Goal: Information Seeking & Learning: Learn about a topic

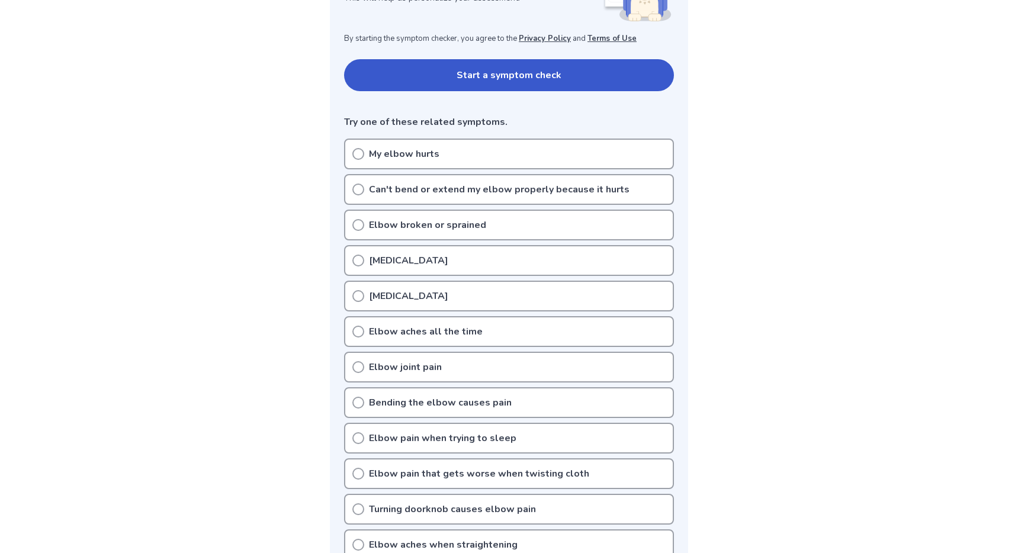
scroll to position [218, 0]
drag, startPoint x: 358, startPoint y: 257, endPoint x: 322, endPoint y: 271, distance: 38.6
click at [349, 263] on div "Pain in left elbow" at bounding box center [509, 258] width 330 height 31
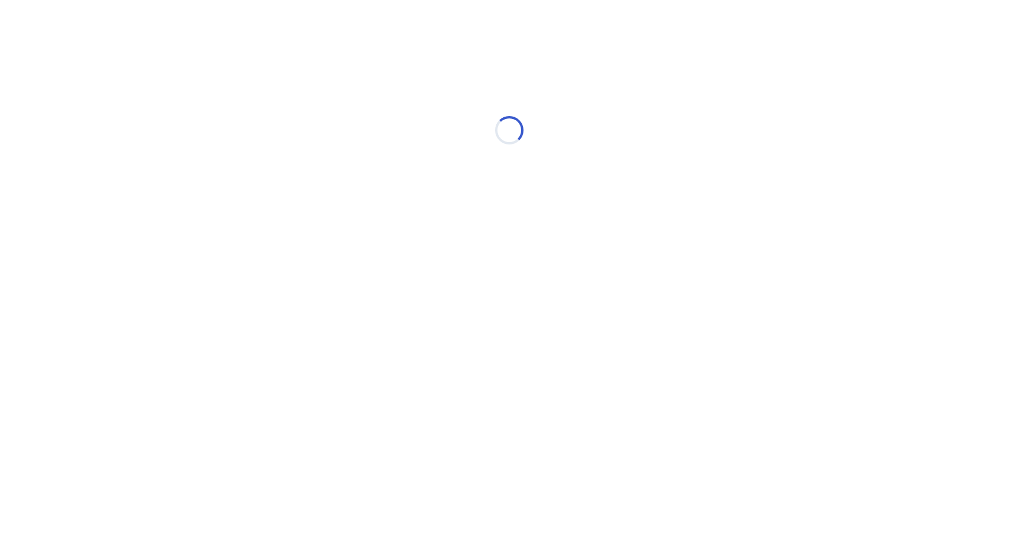
click at [364, 249] on html "Loading..." at bounding box center [509, 124] width 1018 height 249
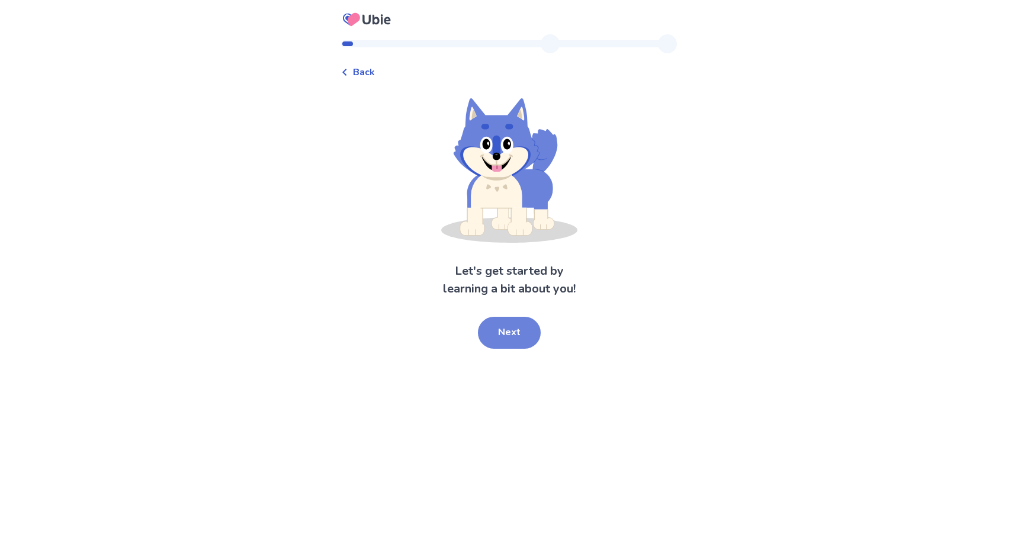
click at [494, 329] on button "Next" at bounding box center [509, 333] width 63 height 32
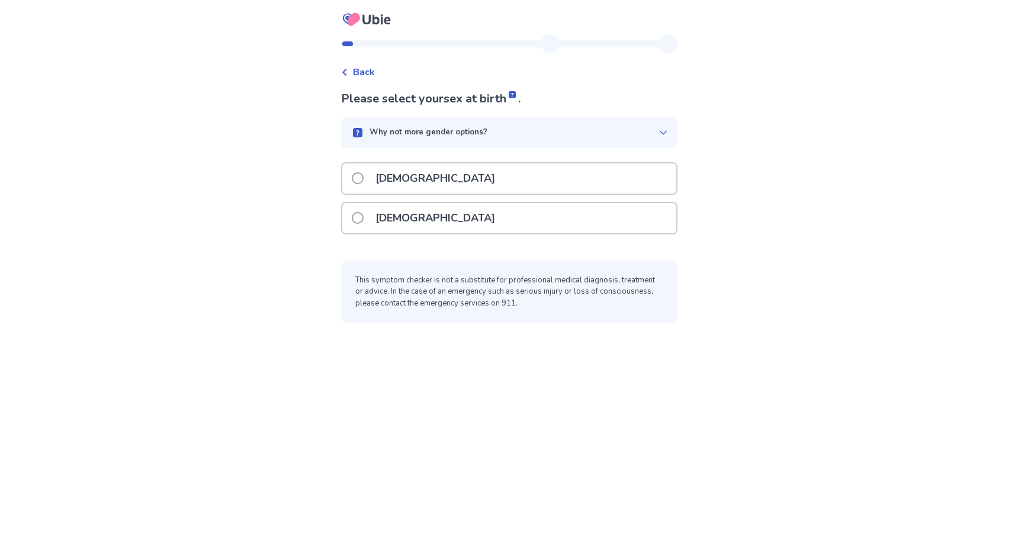
click at [401, 187] on p "[DEMOGRAPHIC_DATA]" at bounding box center [435, 178] width 134 height 30
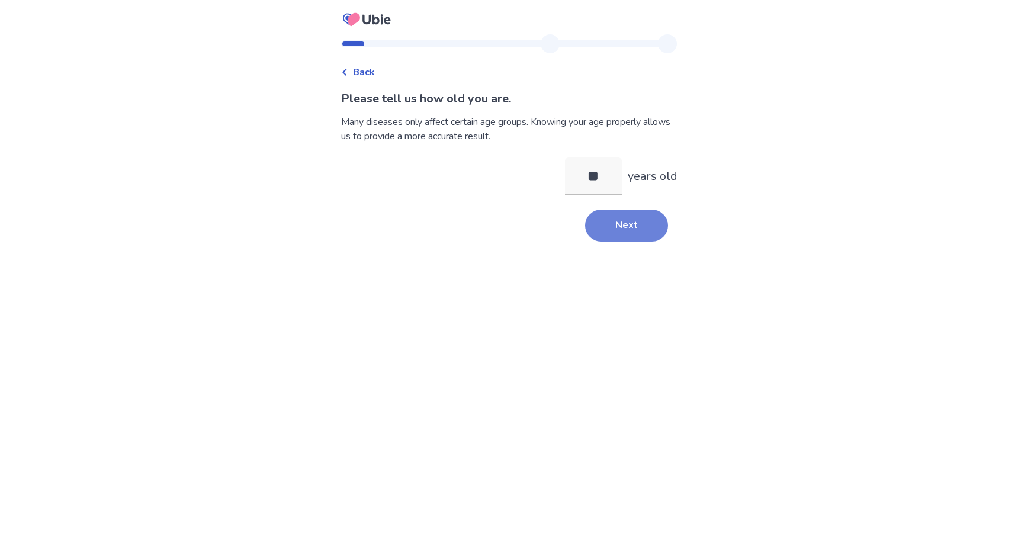
type input "**"
click at [617, 224] on button "Next" at bounding box center [626, 226] width 83 height 32
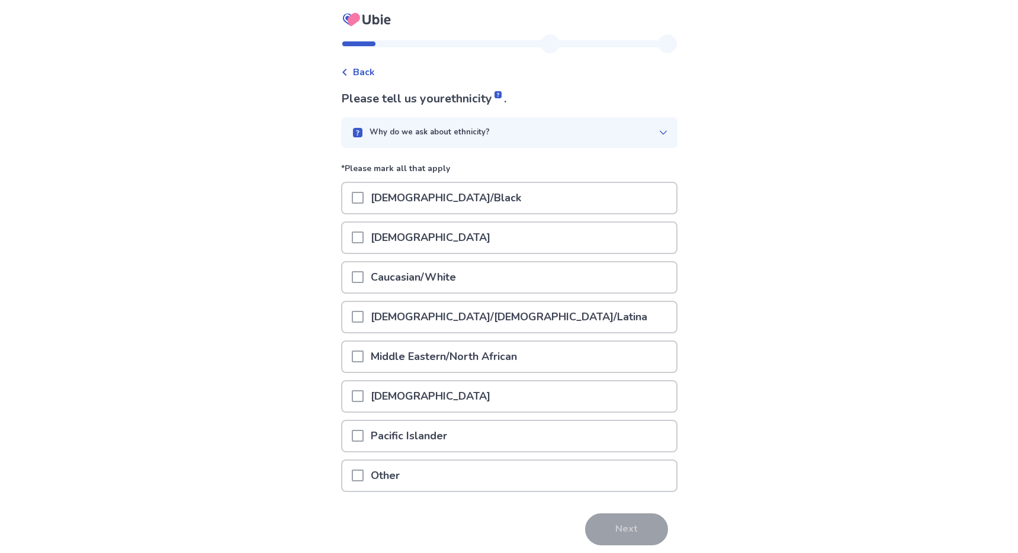
click at [422, 272] on p "Caucasian/White" at bounding box center [413, 277] width 99 height 30
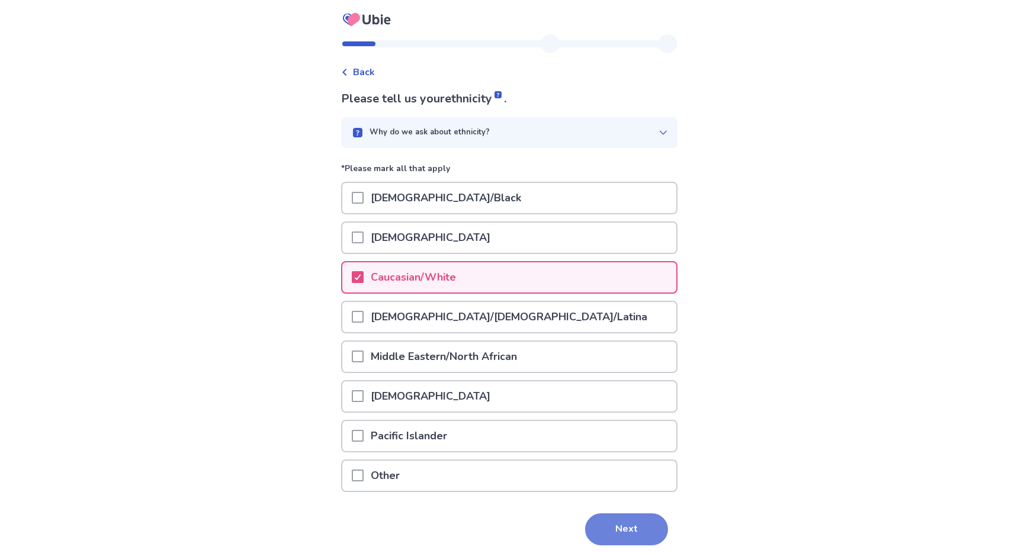
click at [616, 522] on button "Next" at bounding box center [626, 529] width 83 height 32
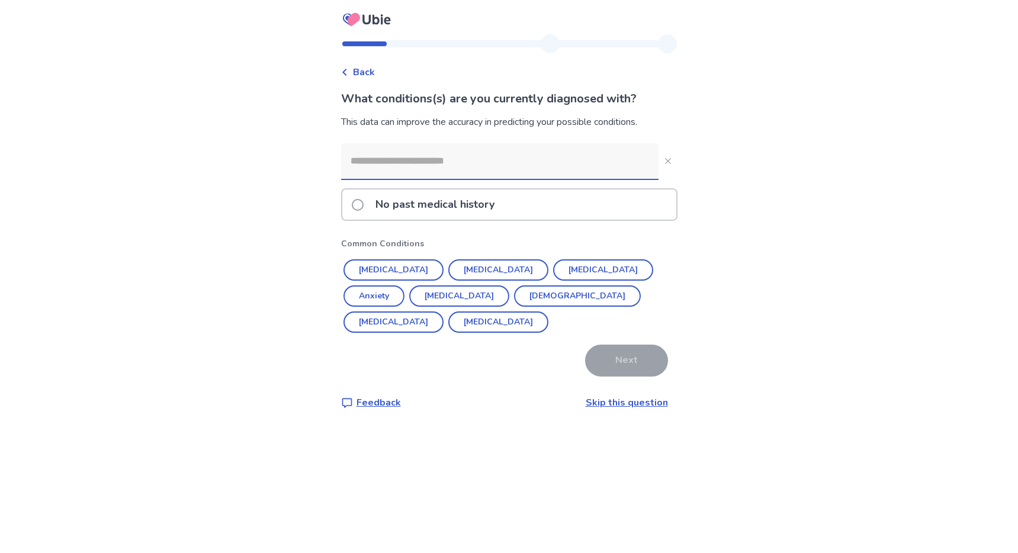
click at [425, 211] on p "No past medical history" at bounding box center [434, 204] width 133 height 30
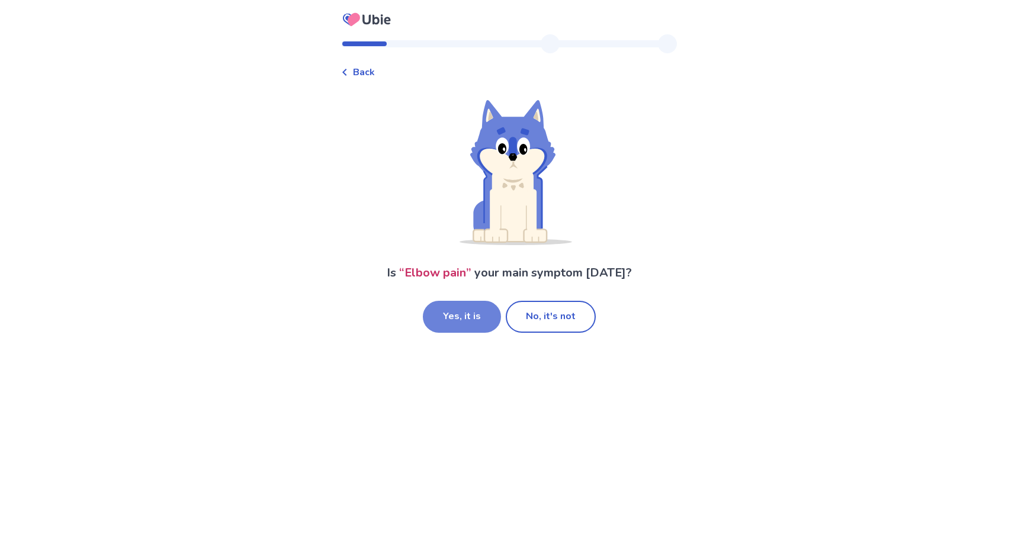
click at [472, 320] on button "Yes, it is" at bounding box center [462, 317] width 78 height 32
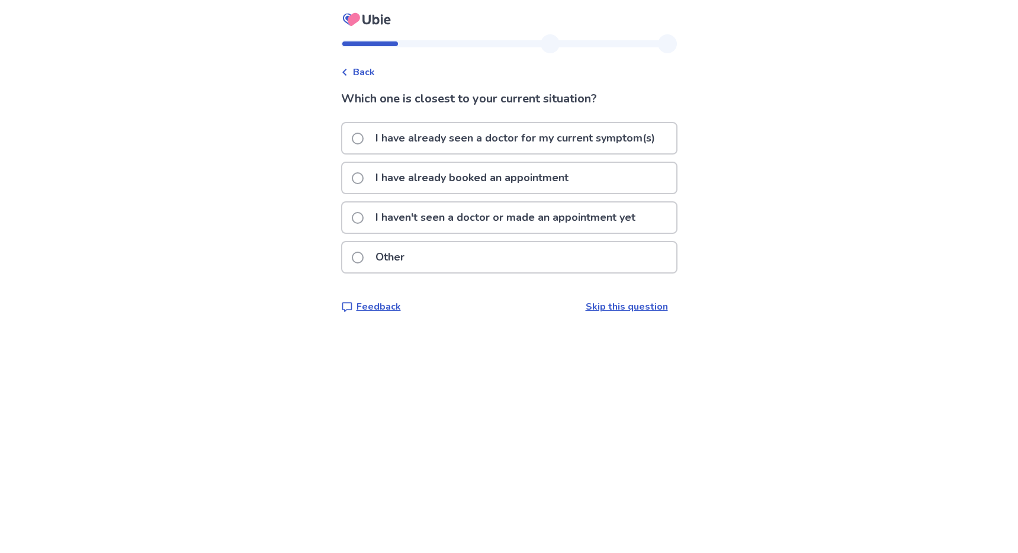
click at [464, 218] on p "I haven't seen a doctor or made an appointment yet" at bounding box center [505, 218] width 274 height 30
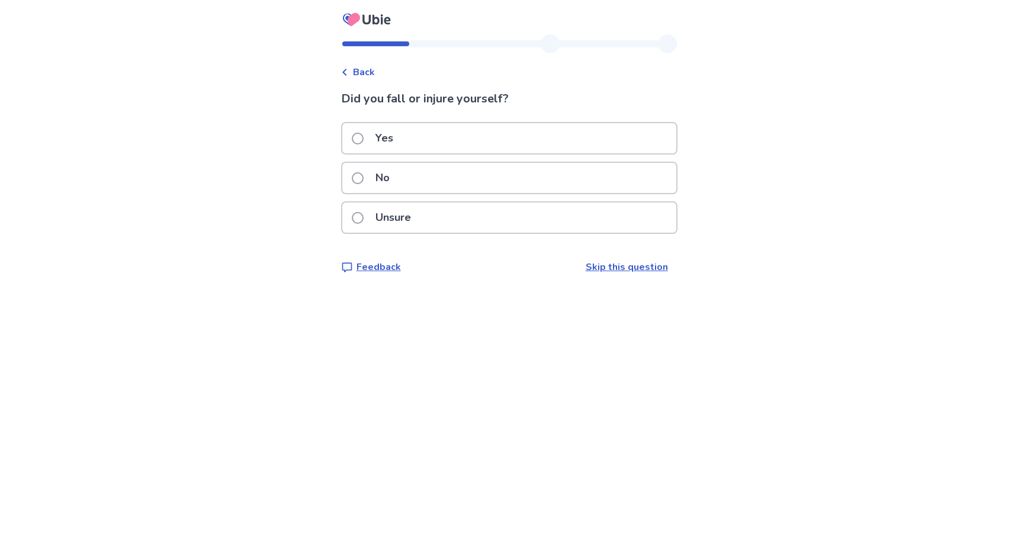
click at [446, 179] on div "No" at bounding box center [509, 178] width 334 height 30
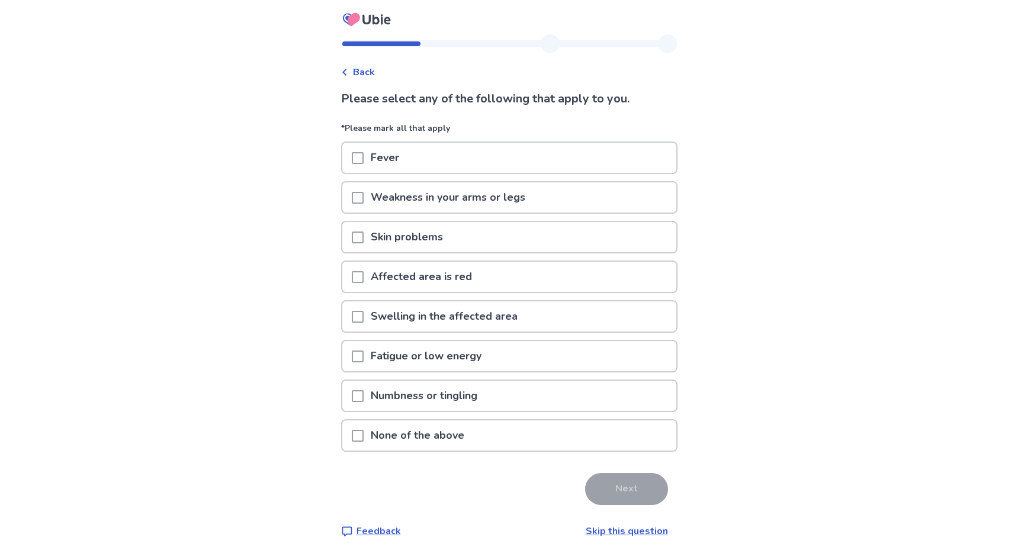
click at [426, 429] on p "None of the above" at bounding box center [418, 435] width 108 height 30
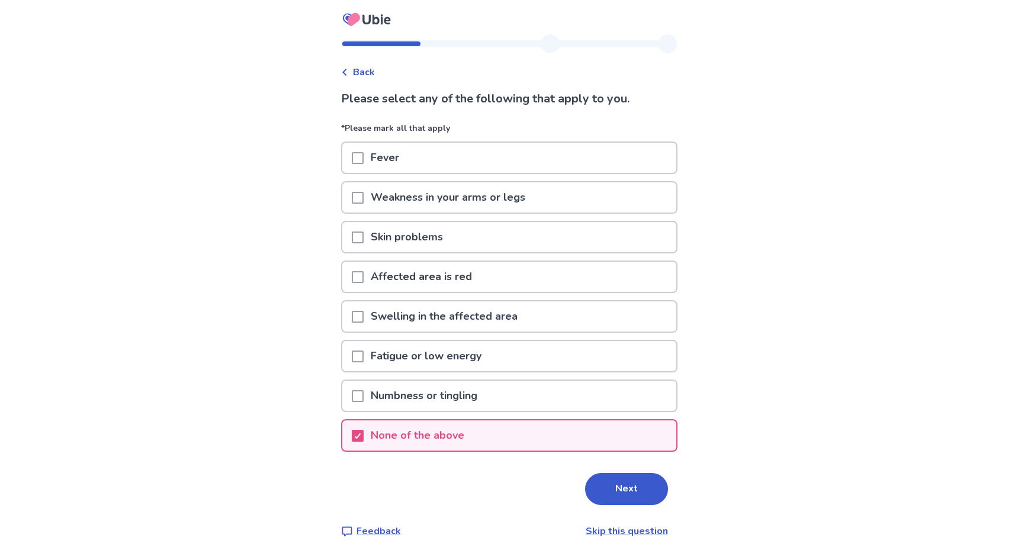
click at [611, 481] on button "Next" at bounding box center [626, 489] width 83 height 32
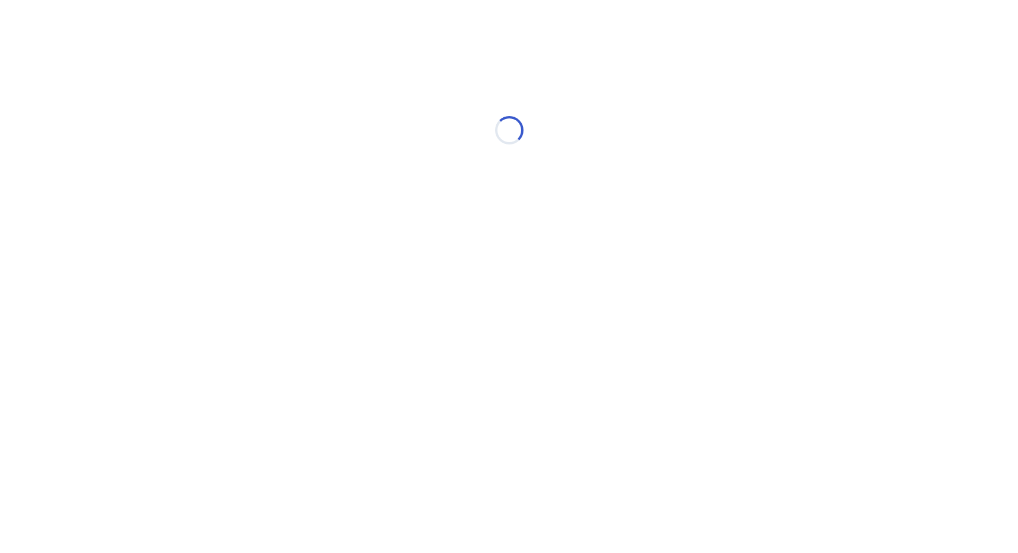
select select "*"
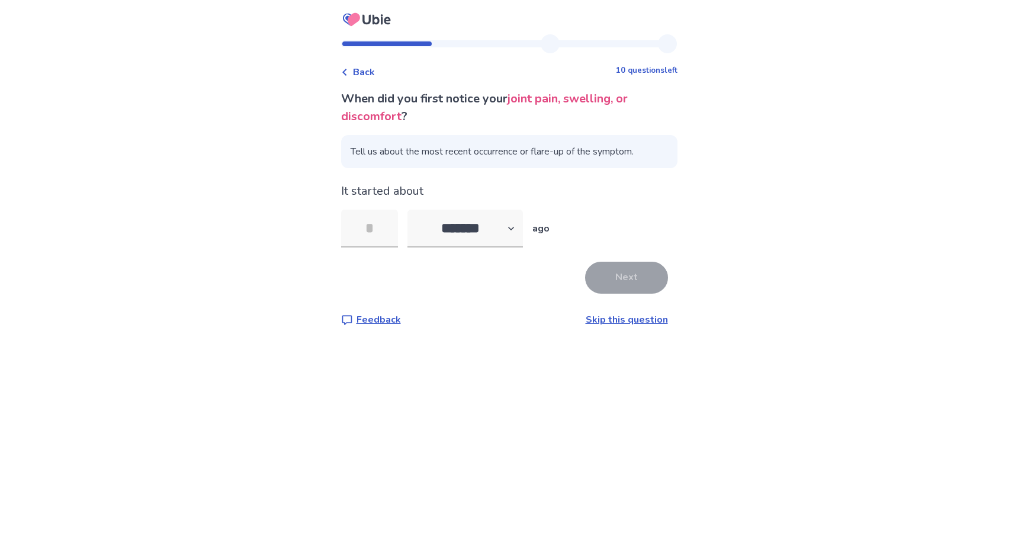
type input "*"
click at [616, 271] on button "Next" at bounding box center [626, 278] width 83 height 32
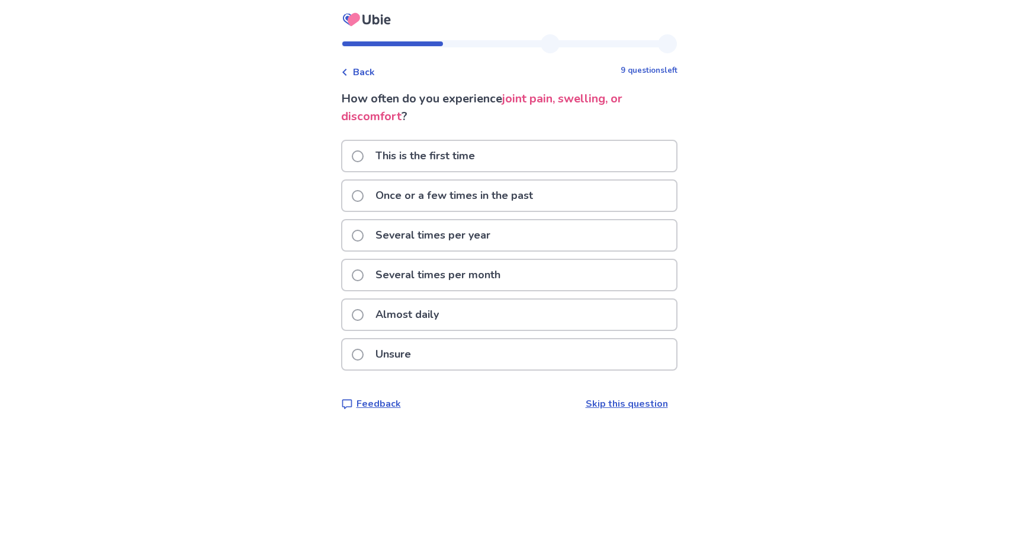
click at [489, 159] on div "This is the first time" at bounding box center [509, 156] width 334 height 30
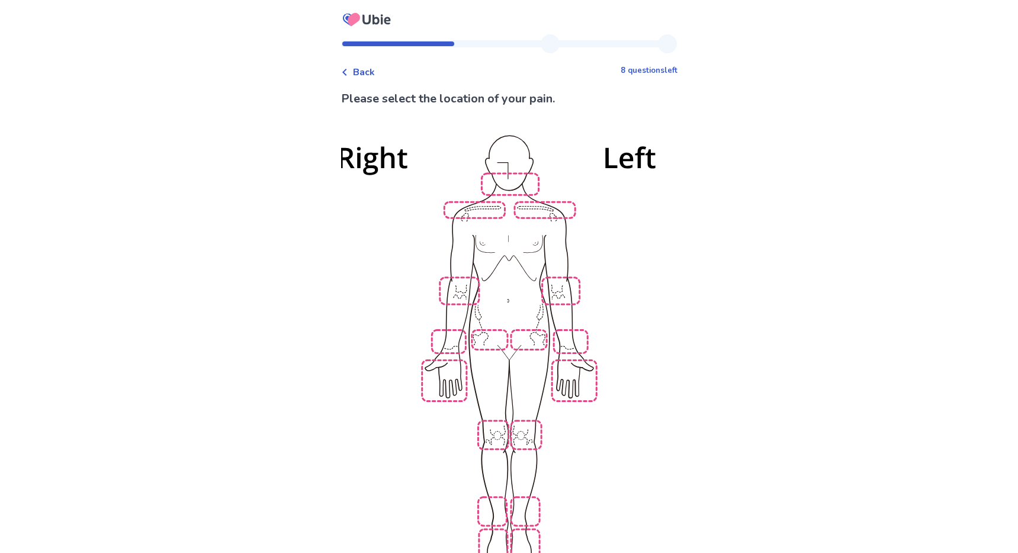
click at [554, 284] on img at bounding box center [509, 349] width 673 height 455
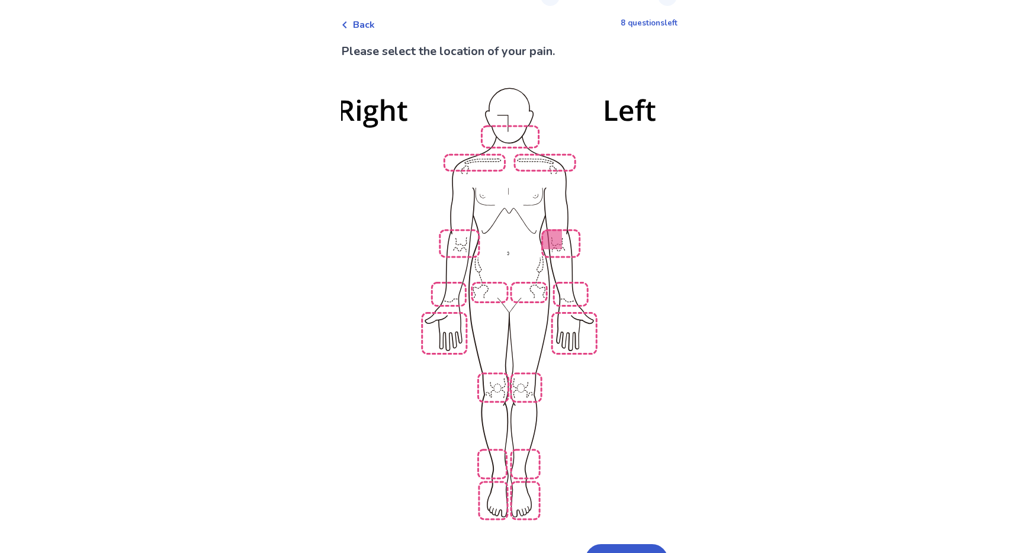
scroll to position [104, 0]
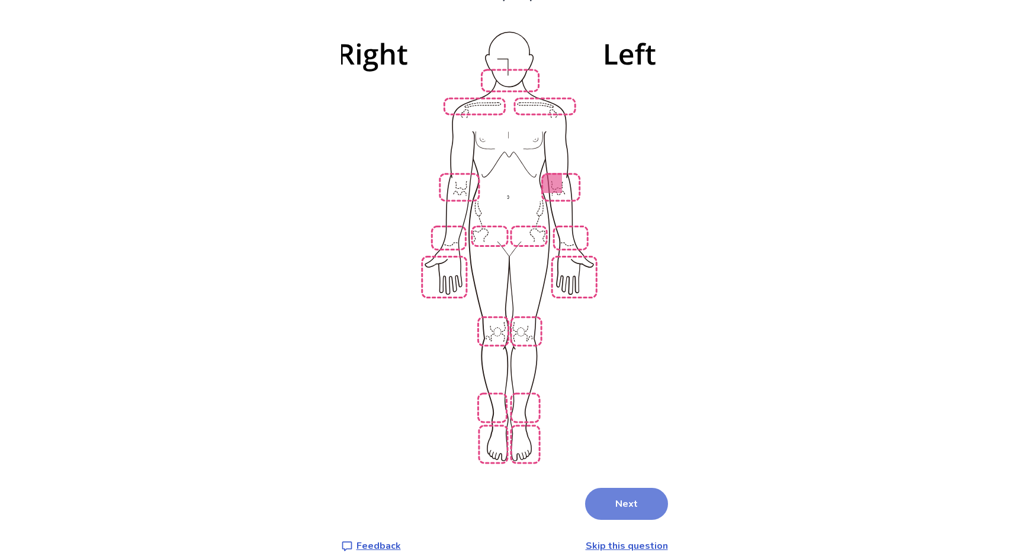
click at [612, 488] on button "Next" at bounding box center [626, 504] width 83 height 32
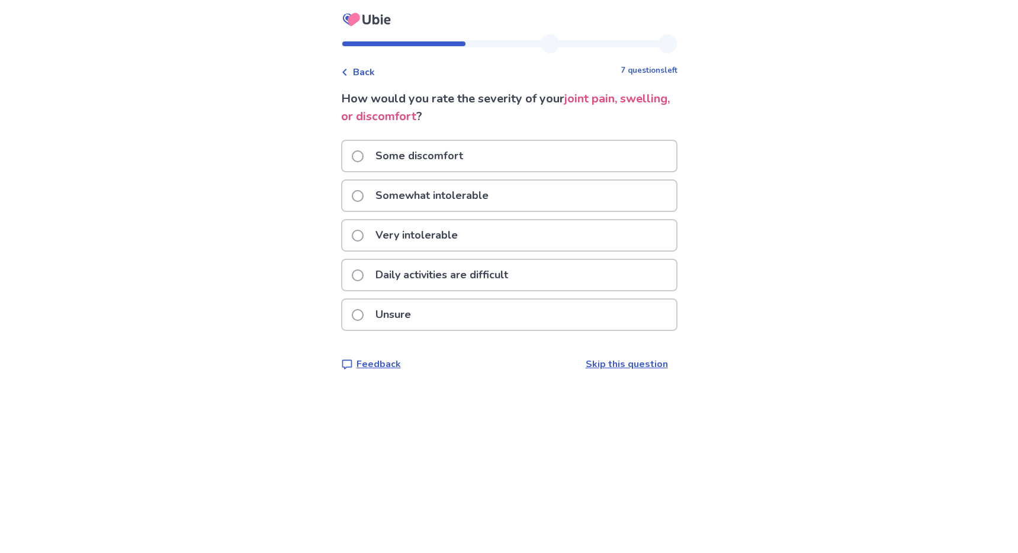
click at [487, 162] on div "Some discomfort" at bounding box center [509, 156] width 334 height 30
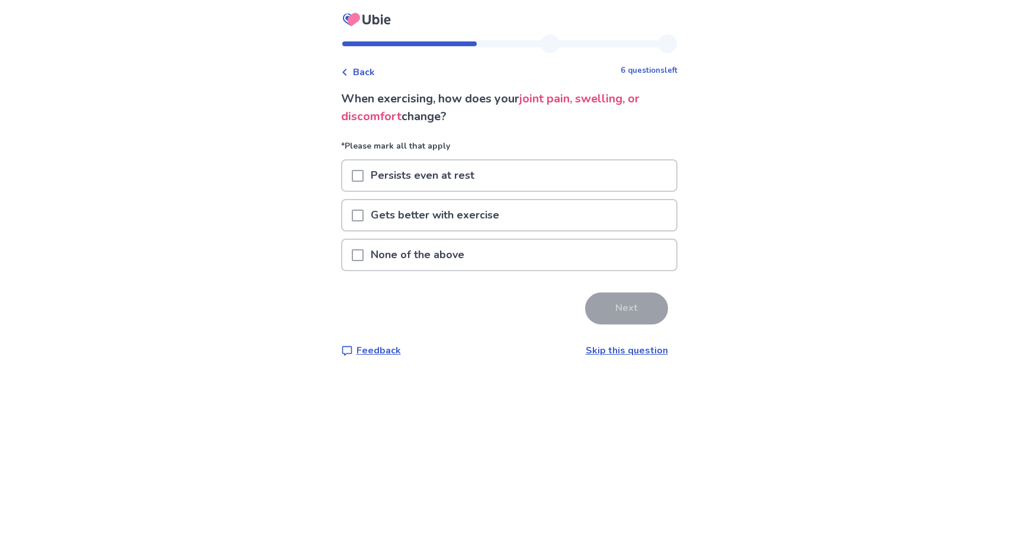
click at [453, 257] on p "None of the above" at bounding box center [418, 255] width 108 height 30
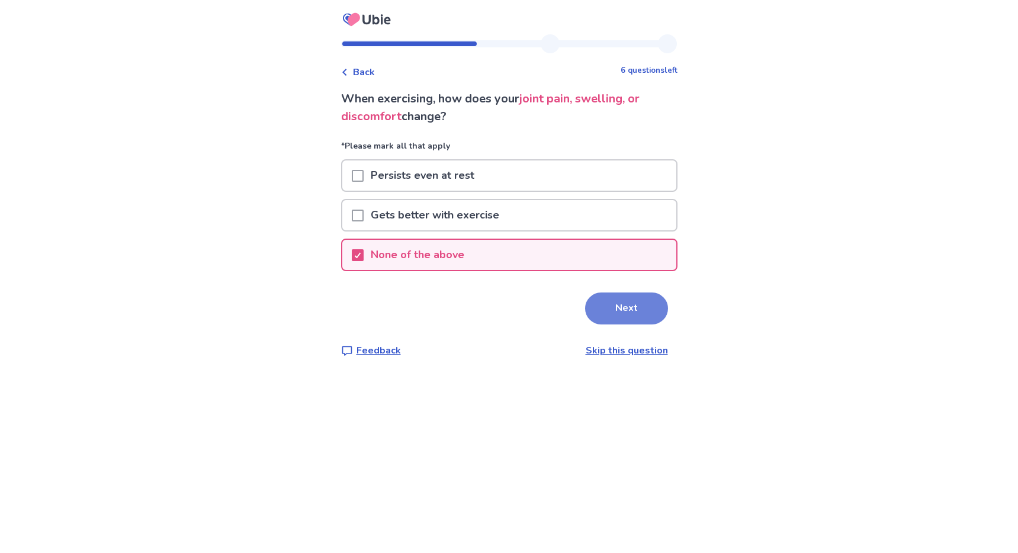
click at [619, 309] on button "Next" at bounding box center [626, 309] width 83 height 32
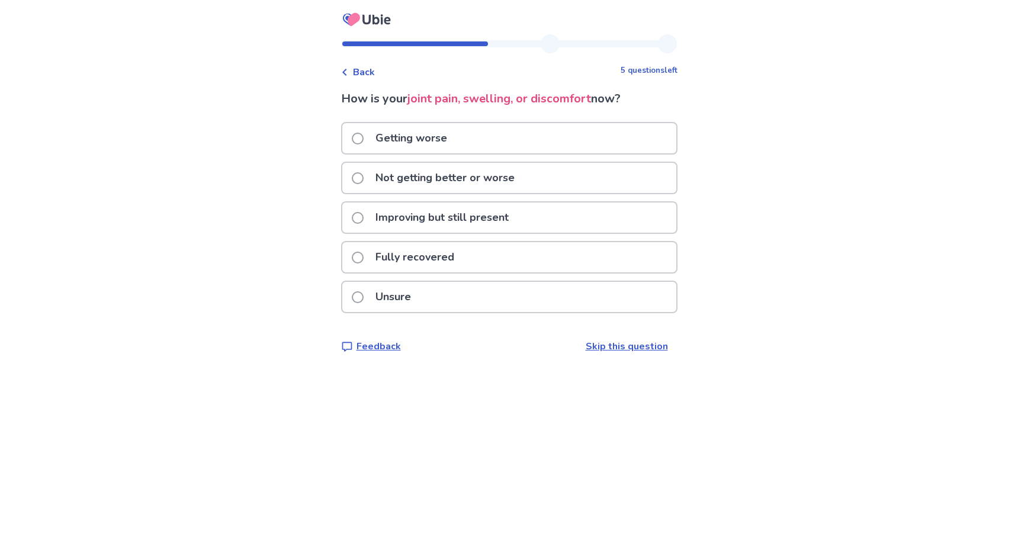
click at [418, 295] on p "Unsure" at bounding box center [393, 297] width 50 height 30
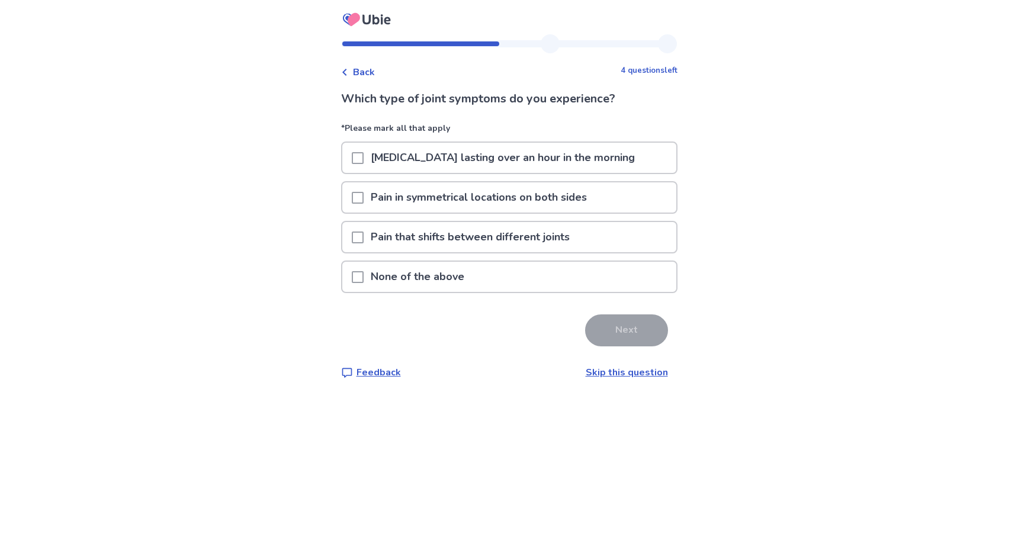
click at [426, 277] on p "None of the above" at bounding box center [418, 277] width 108 height 30
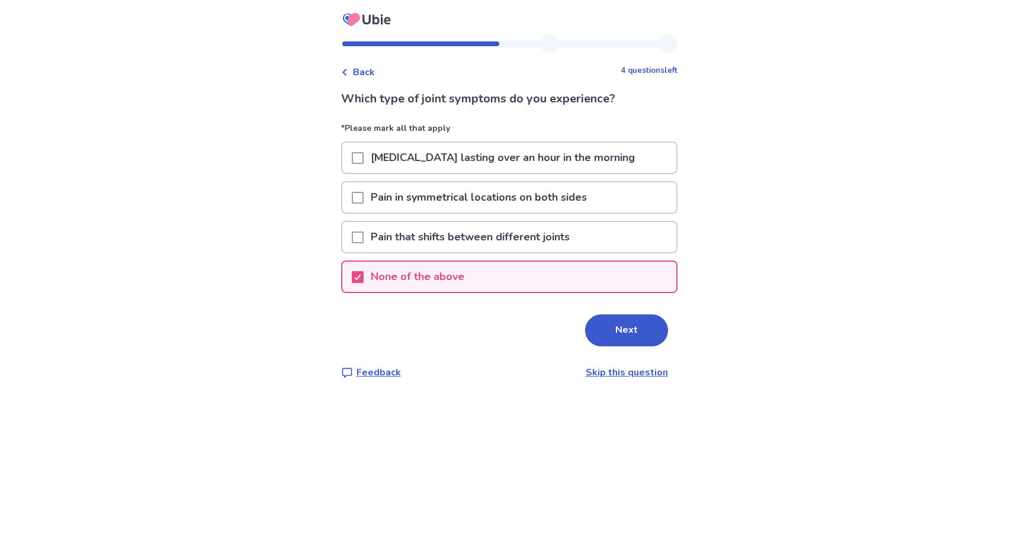
click at [596, 328] on button "Next" at bounding box center [626, 330] width 83 height 32
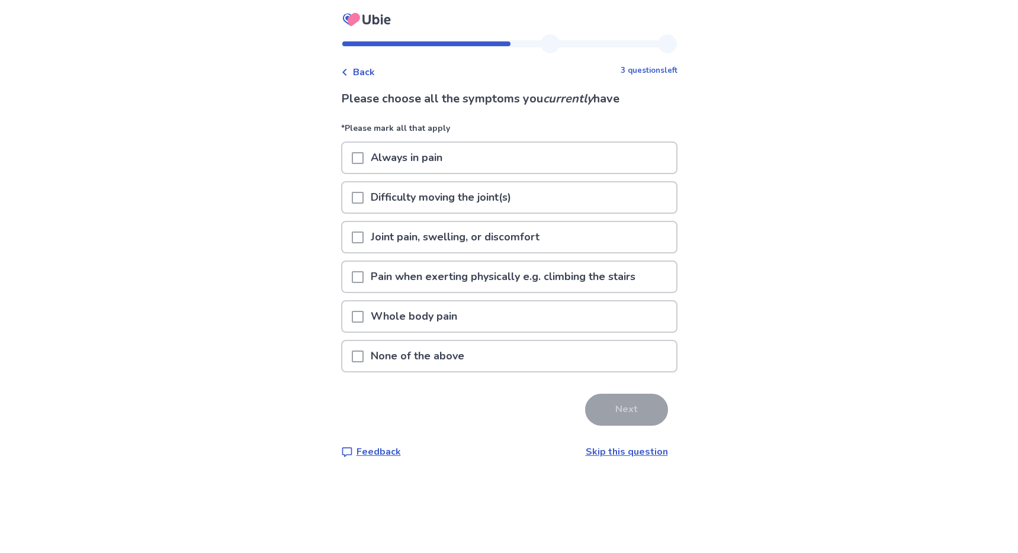
click at [477, 277] on p "Pain when exerting physically e.g. climbing the stairs" at bounding box center [503, 277] width 279 height 30
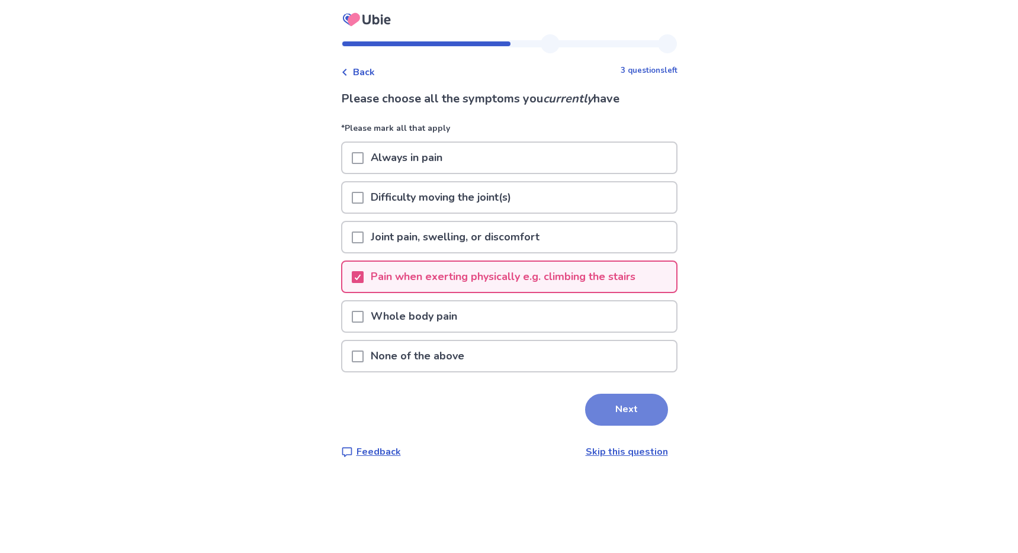
click at [603, 407] on button "Next" at bounding box center [626, 410] width 83 height 32
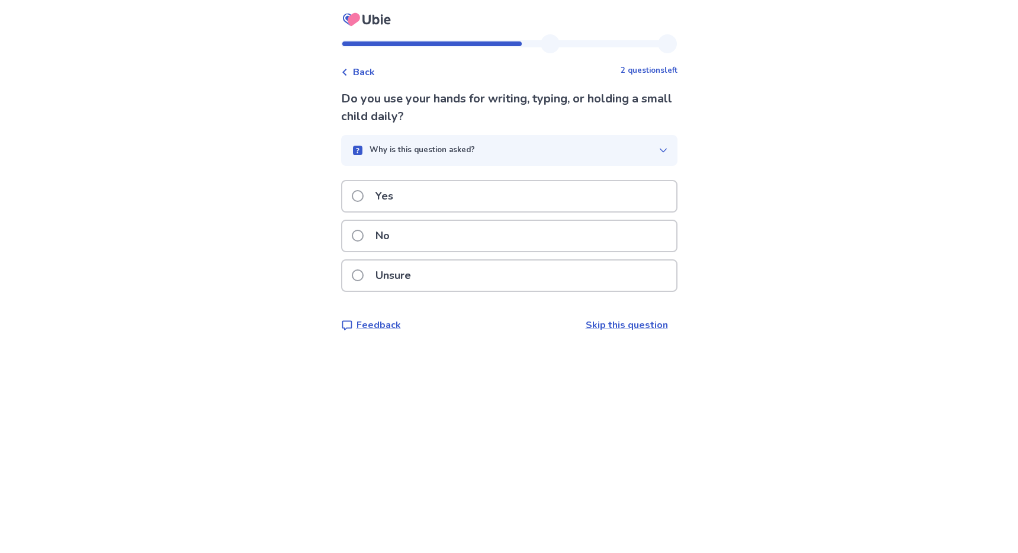
click at [478, 197] on div "Yes" at bounding box center [509, 196] width 334 height 30
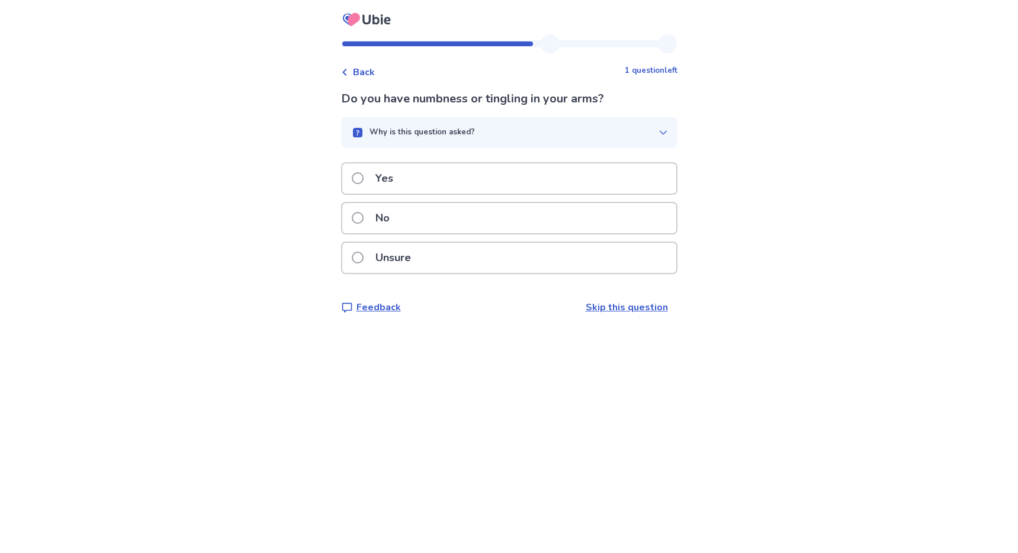
click at [473, 226] on div "No" at bounding box center [509, 218] width 334 height 30
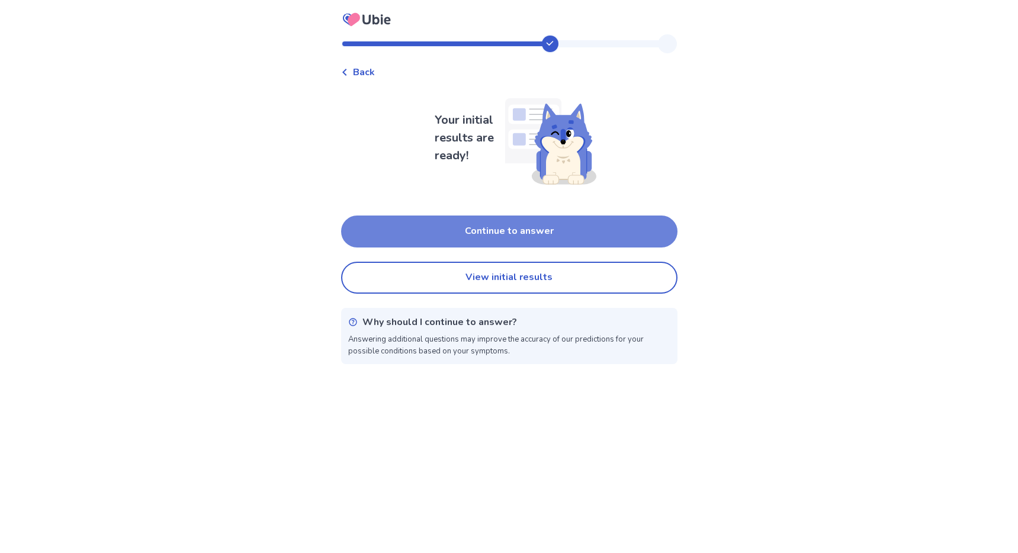
click at [472, 227] on button "Continue to answer" at bounding box center [509, 232] width 336 height 32
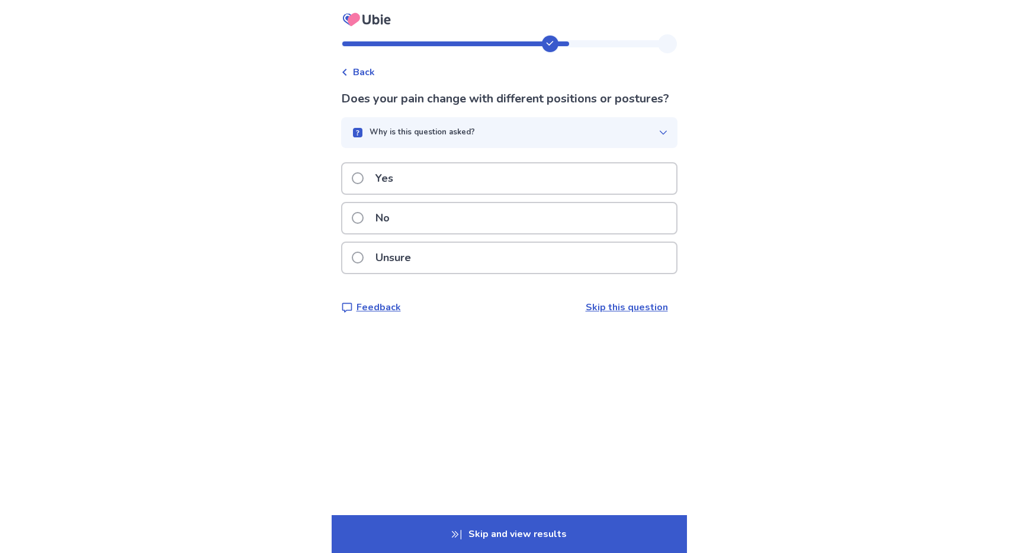
click at [463, 194] on div "Yes" at bounding box center [509, 178] width 334 height 30
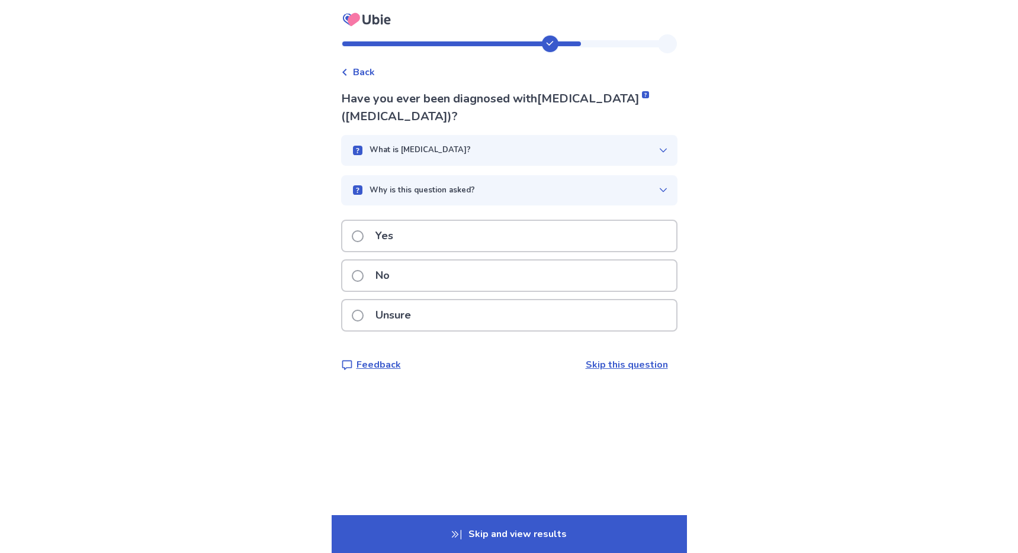
click at [454, 277] on div "No" at bounding box center [509, 276] width 334 height 30
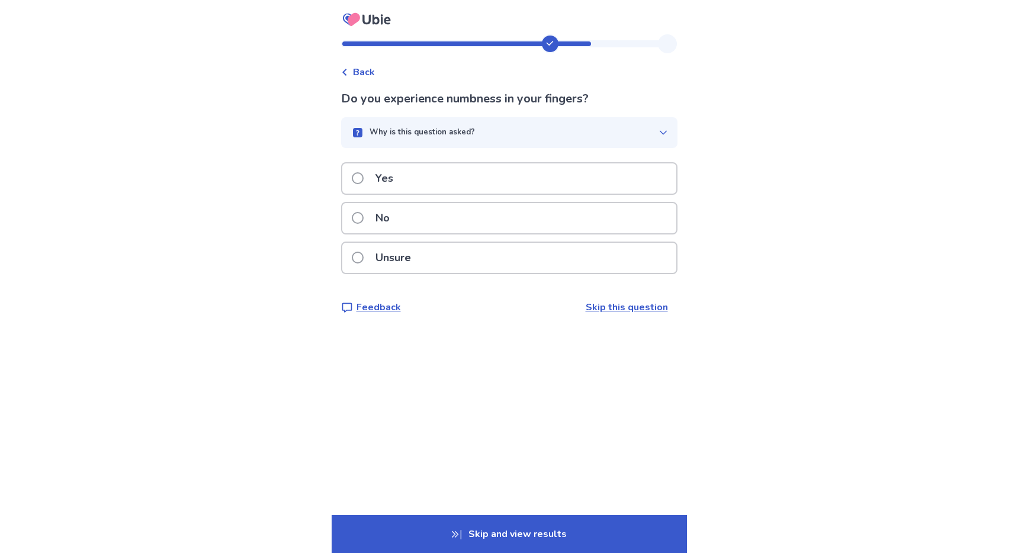
click at [462, 216] on div "No" at bounding box center [509, 218] width 334 height 30
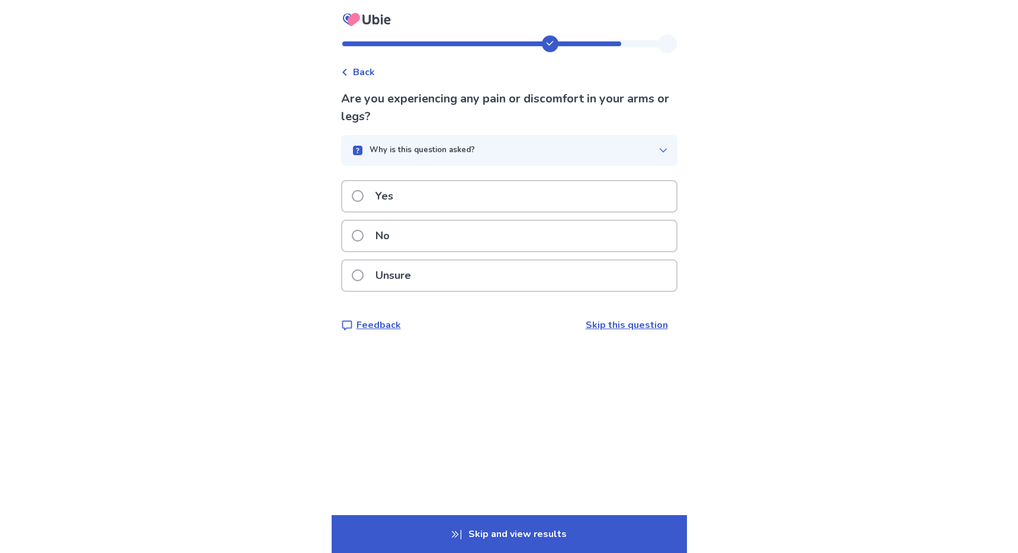
click at [497, 192] on div "Yes" at bounding box center [509, 196] width 334 height 30
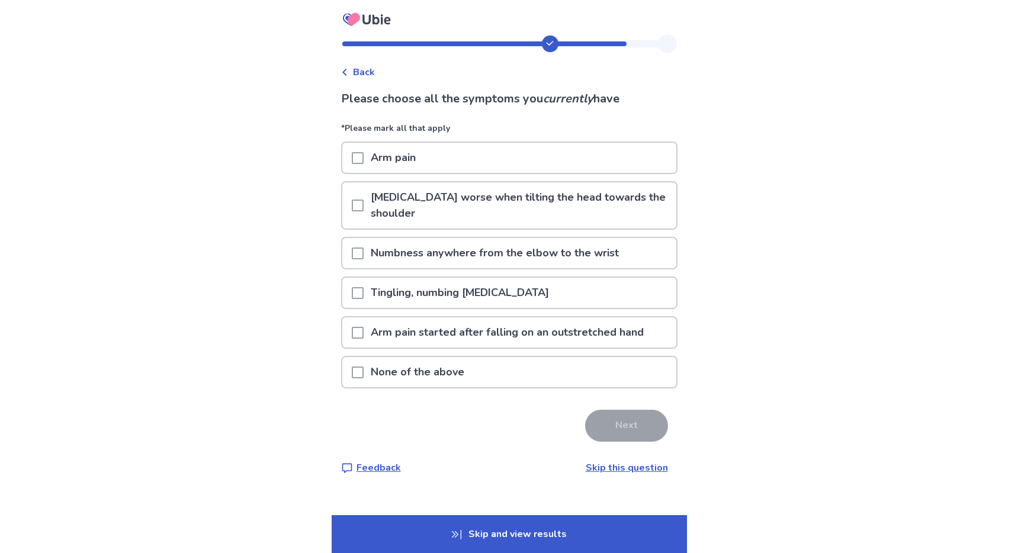
click at [466, 371] on p "None of the above" at bounding box center [418, 372] width 108 height 30
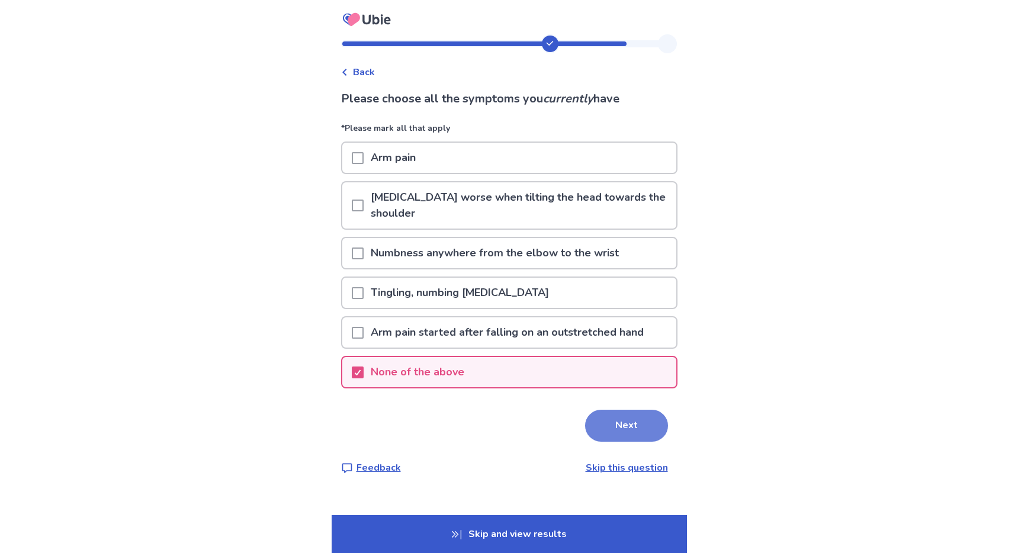
drag, startPoint x: 609, startPoint y: 417, endPoint x: 602, endPoint y: 416, distance: 7.1
click at [609, 417] on button "Next" at bounding box center [626, 426] width 83 height 32
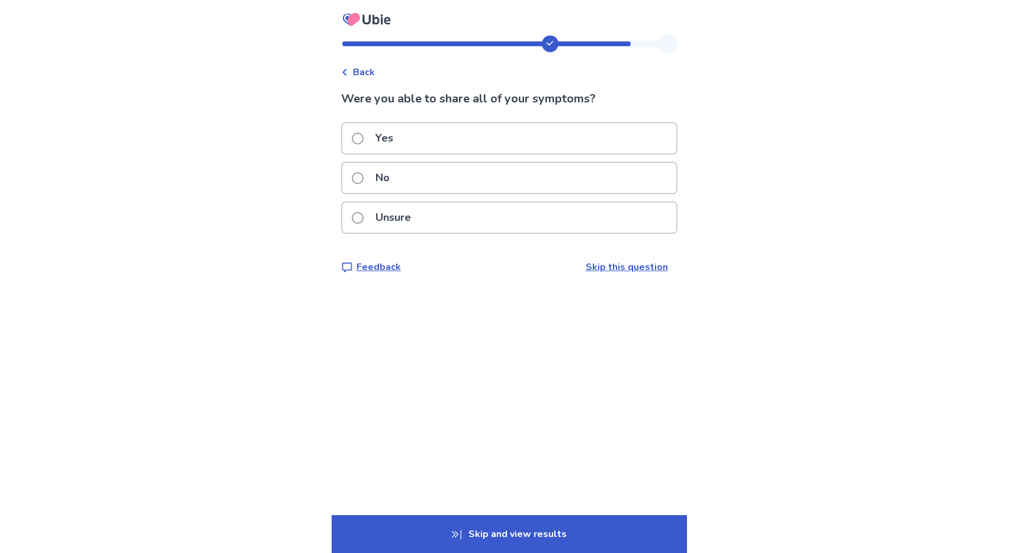
click at [462, 180] on div "No" at bounding box center [509, 178] width 334 height 30
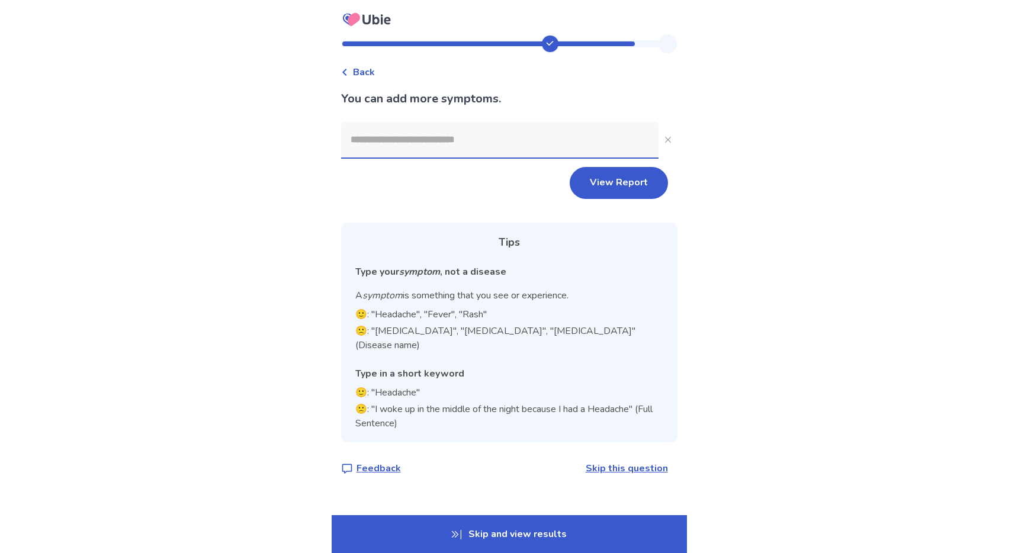
click at [394, 135] on input at bounding box center [499, 140] width 317 height 36
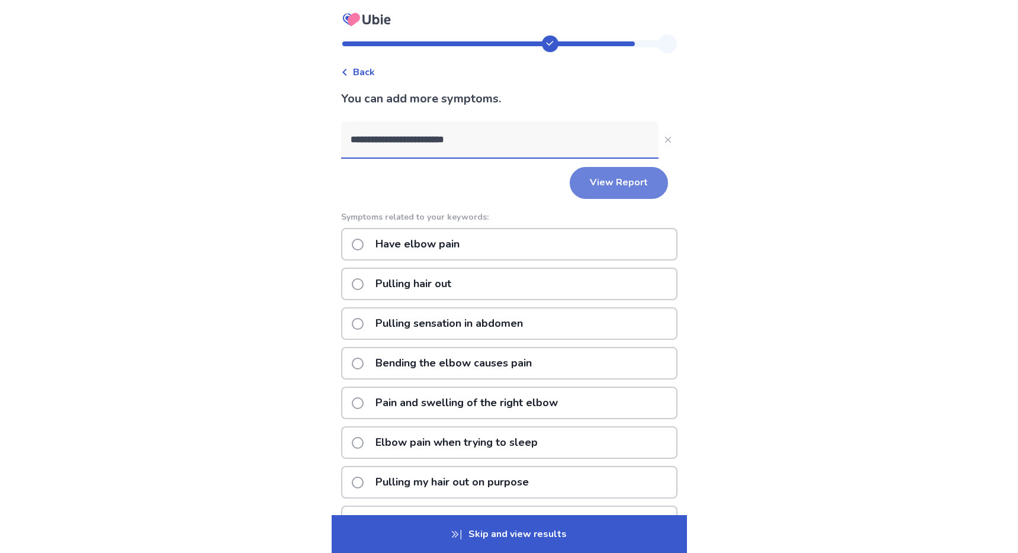
type input "**********"
click at [602, 179] on button "View Report" at bounding box center [619, 183] width 98 height 32
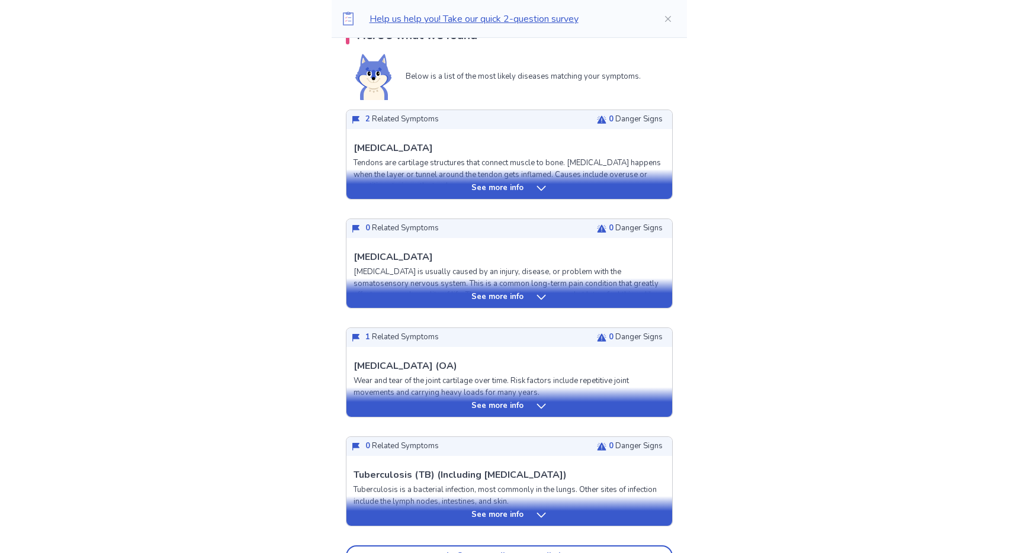
scroll to position [252, 0]
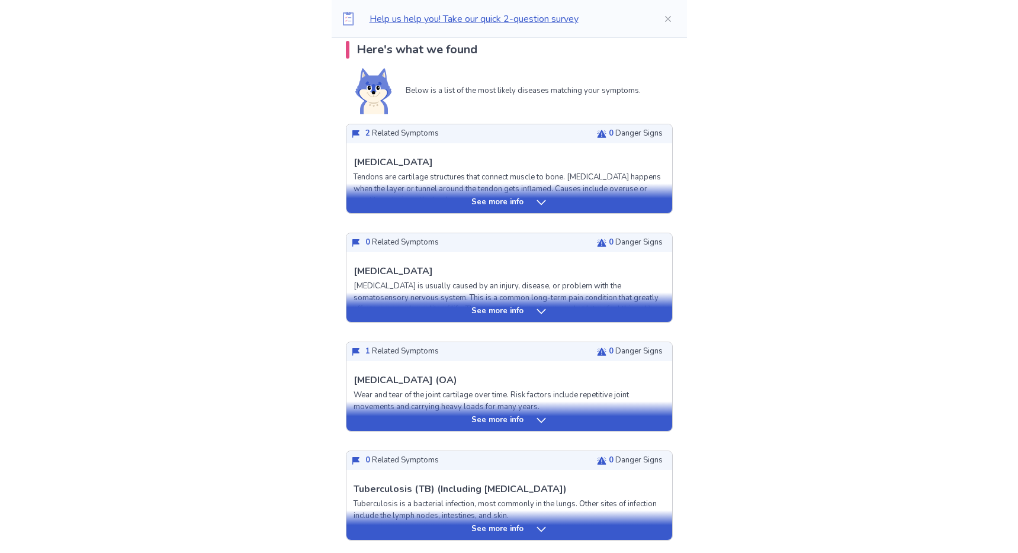
click at [456, 201] on div "See more info" at bounding box center [509, 203] width 326 height 12
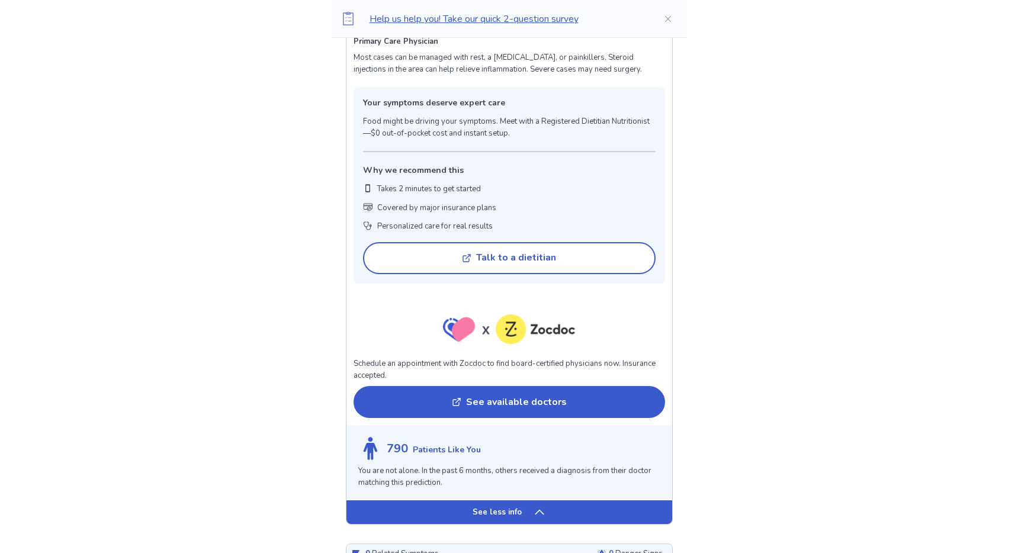
scroll to position [756, 0]
